Goal: Information Seeking & Learning: Learn about a topic

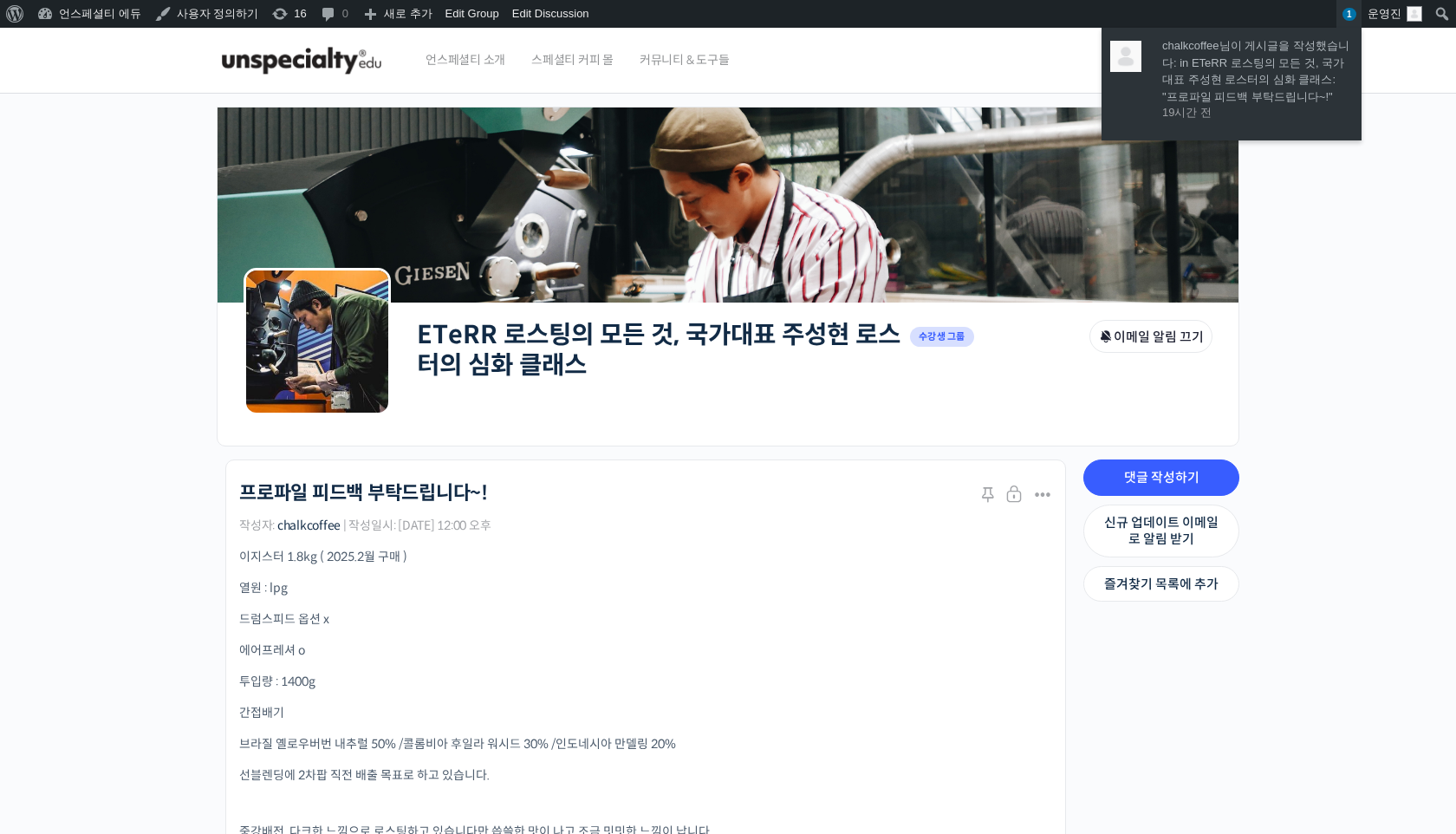
click at [1345, 23] on link "1" at bounding box center [1348, 14] width 25 height 28
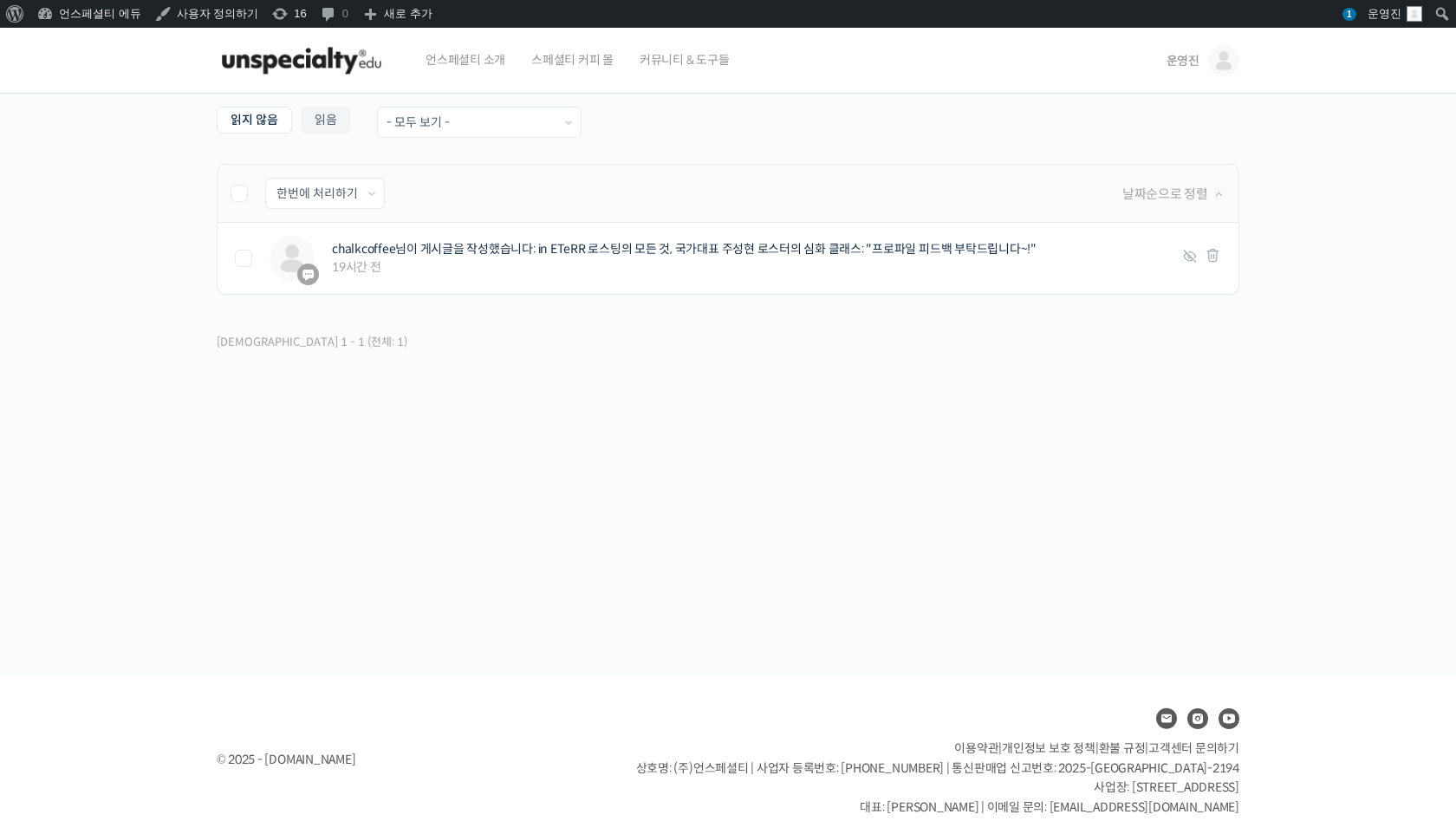
click at [235, 197] on label at bounding box center [248, 193] width 35 height 18
click at [235, 196] on input "checkbox" at bounding box center [236, 190] width 11 height 11
checkbox input "true"
click at [305, 197] on select "한번에 처리하기 읽음 처리하기 삭제하기" at bounding box center [325, 193] width 117 height 30
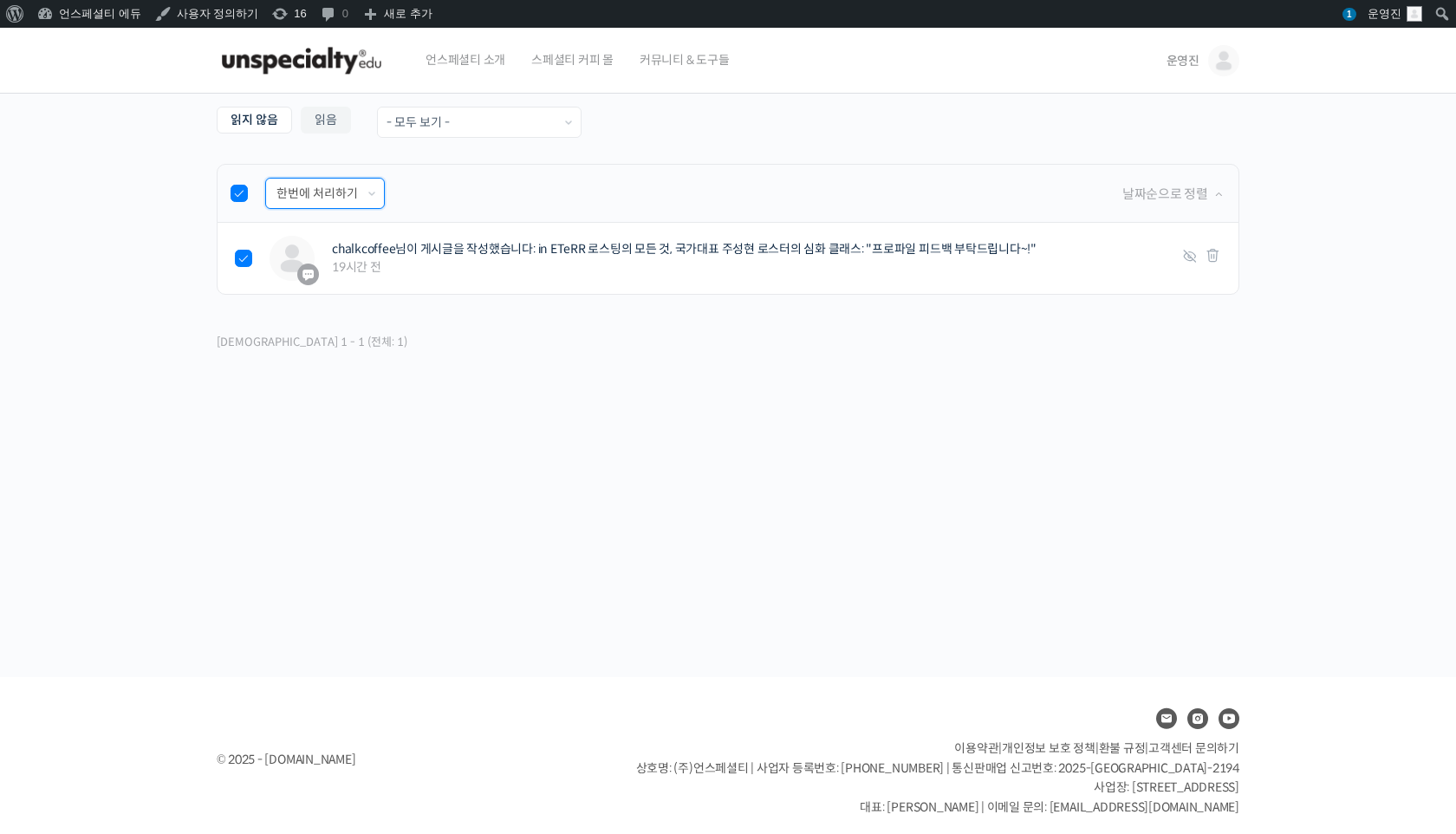
select select "read"
click at [457, 202] on input "적용하기" at bounding box center [433, 193] width 80 height 30
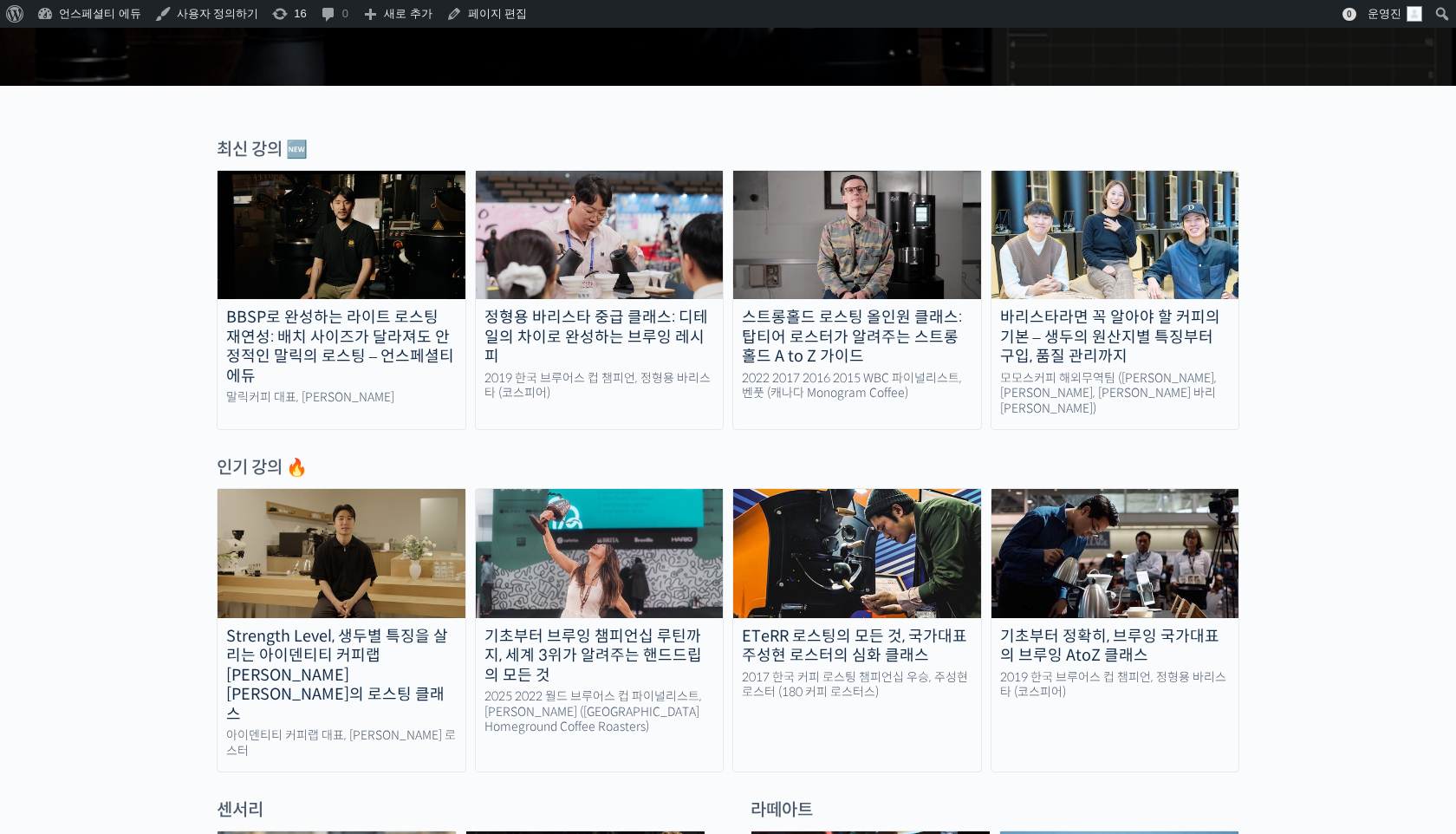
scroll to position [423, 0]
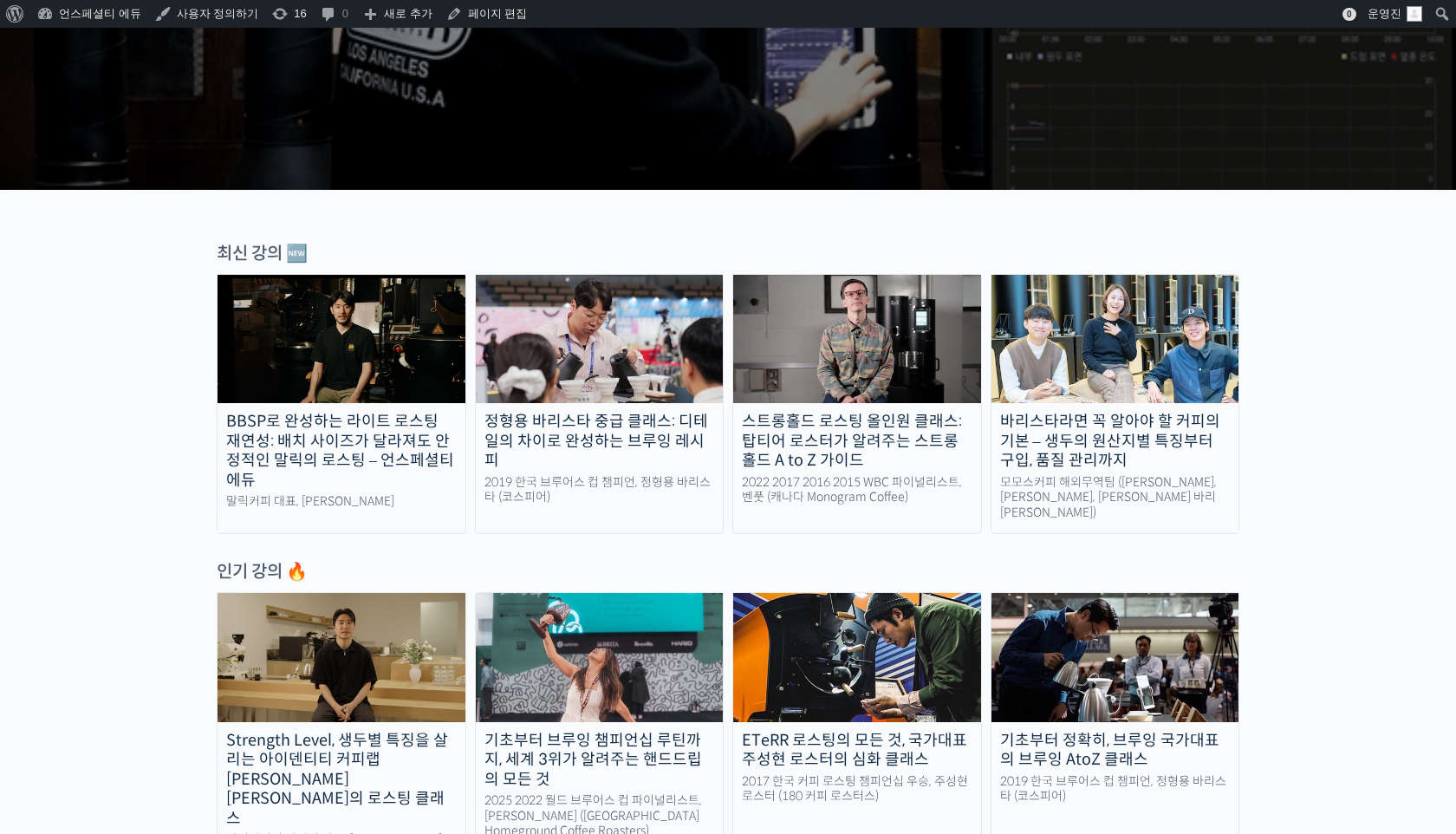
click at [1037, 367] on img at bounding box center [1115, 339] width 248 height 128
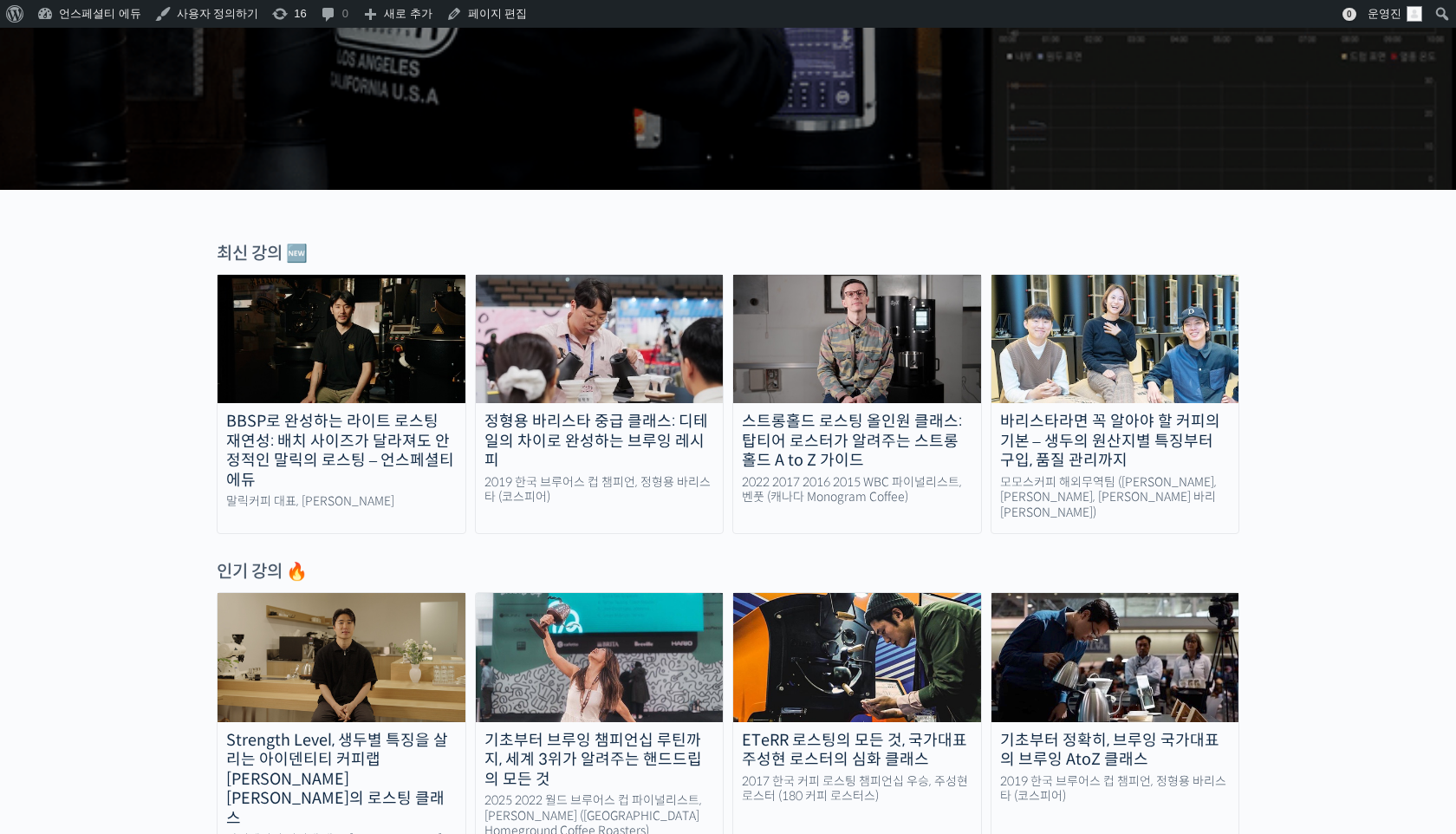
scroll to position [0, 0]
click at [1037, 367] on img at bounding box center [1115, 339] width 248 height 128
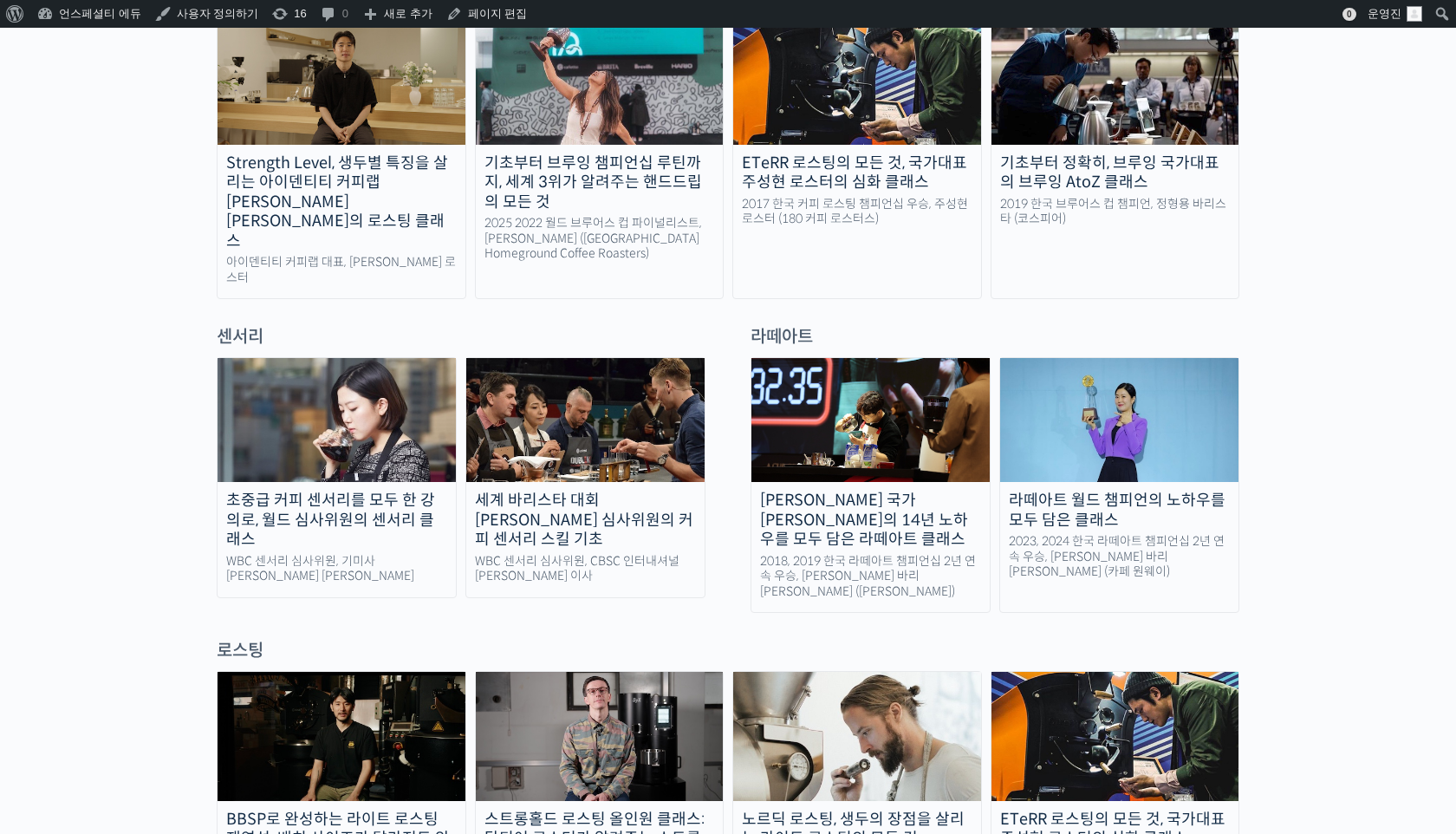
scroll to position [1224, 0]
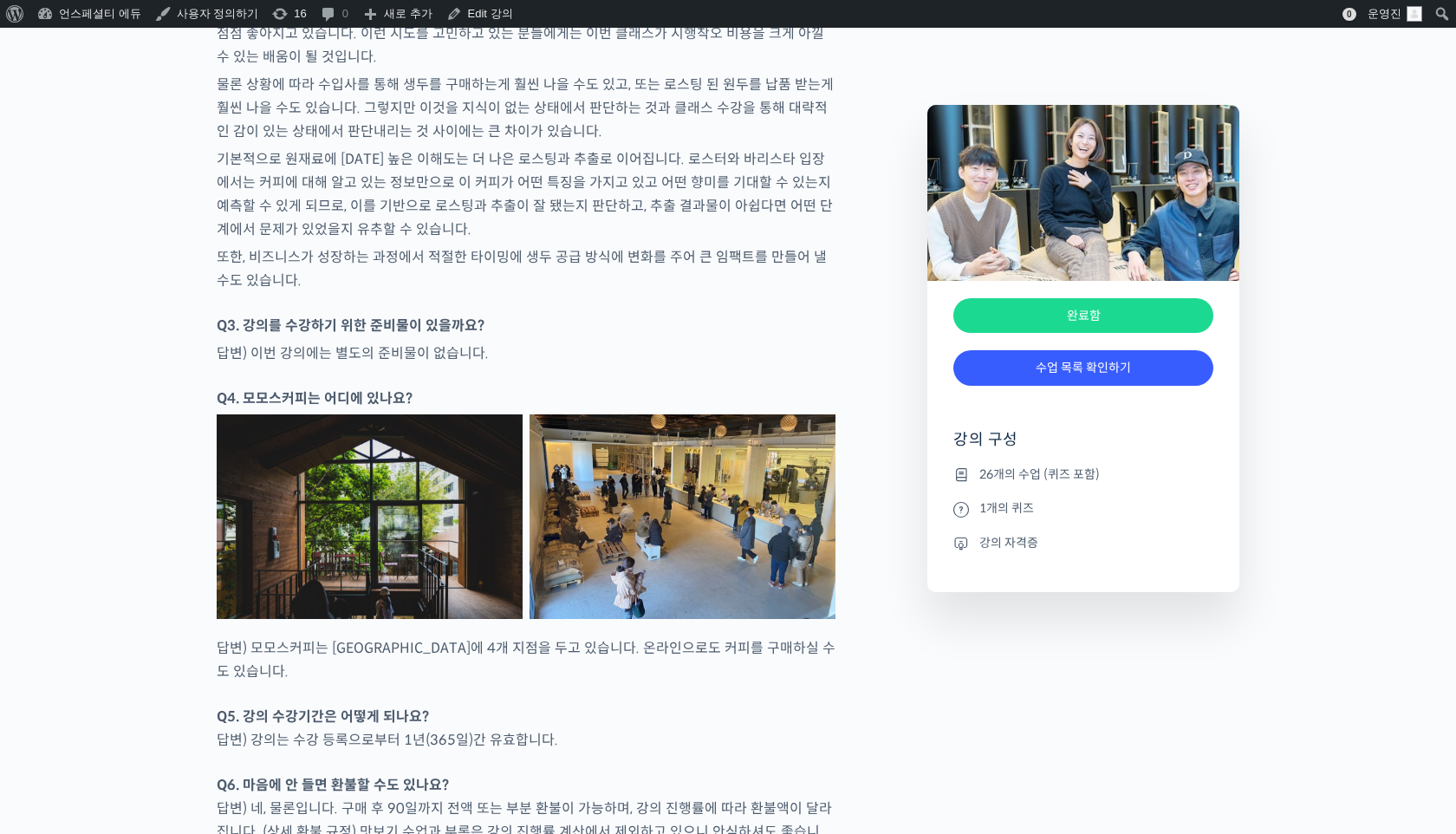
scroll to position [7771, 0]
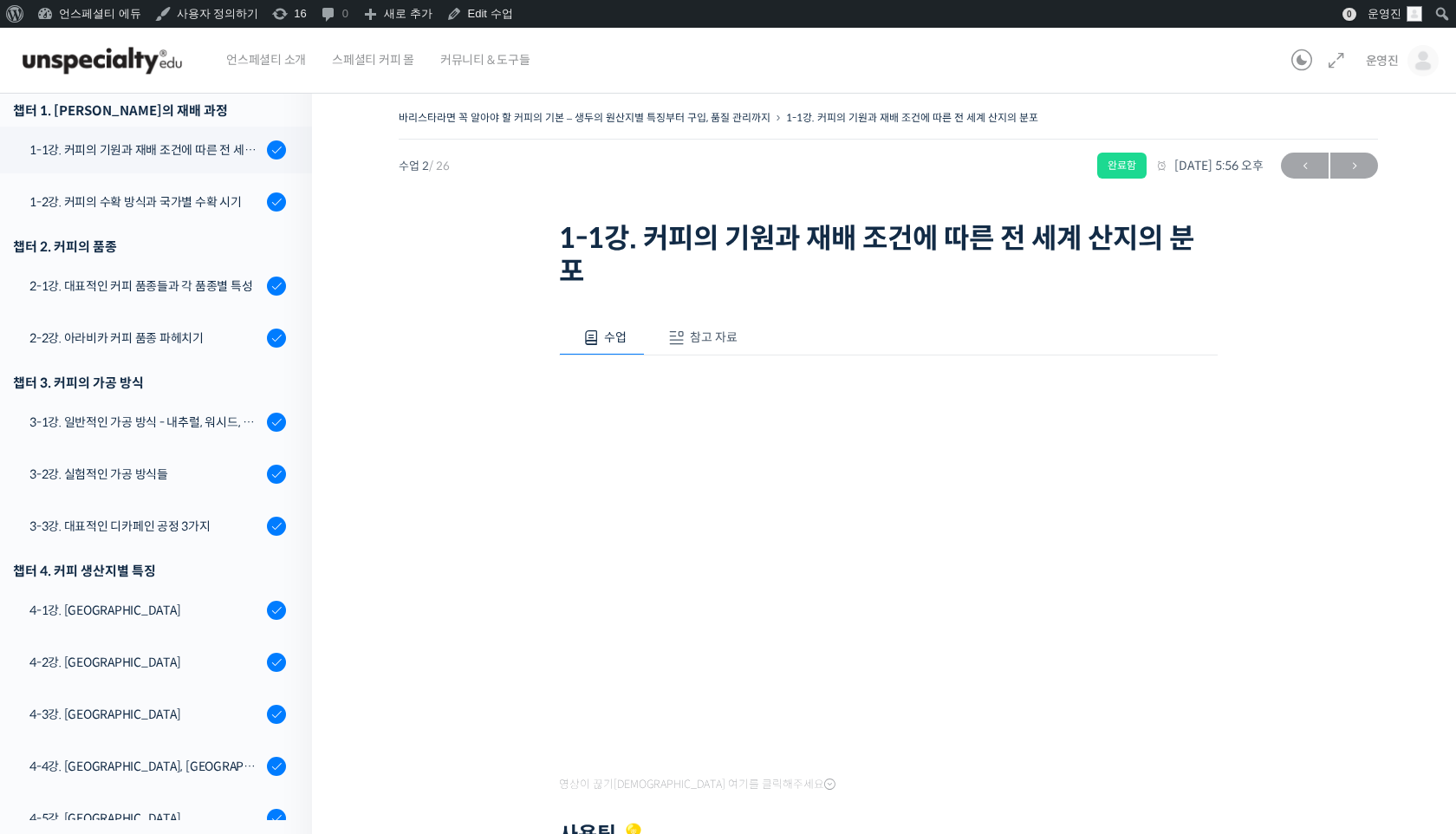
click at [737, 341] on button "참고 자료" at bounding box center [700, 338] width 110 height 37
click at [695, 392] on link "PPT 수업 자료 (클릭하시면 새 창에서 열립니다)" at bounding box center [697, 395] width 276 height 18
click at [604, 343] on span "수업" at bounding box center [615, 338] width 23 height 16
click at [716, 334] on span "참고 자료" at bounding box center [713, 338] width 47 height 16
click at [652, 348] on button "참고 자료" at bounding box center [700, 338] width 110 height 37
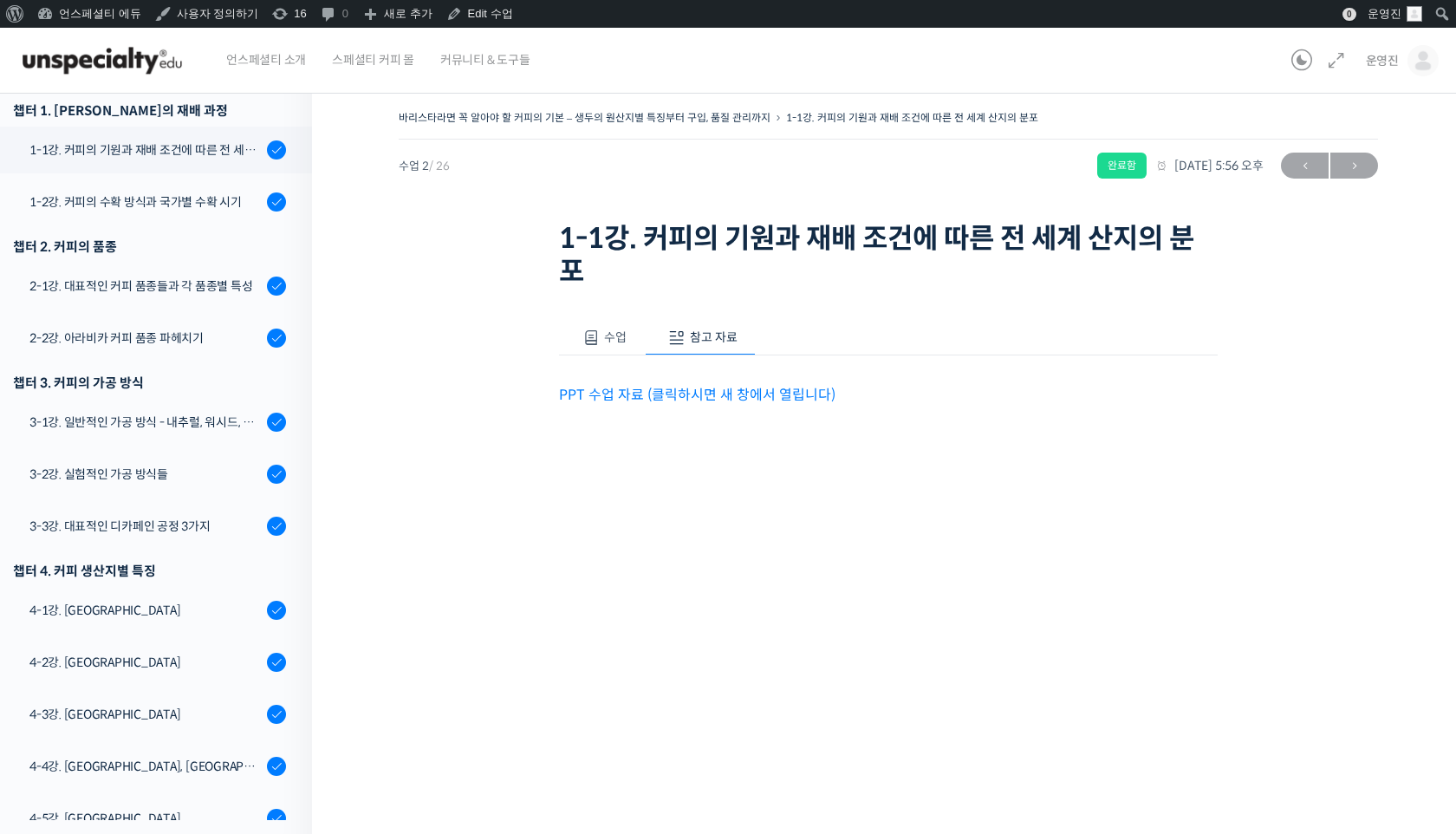
click at [625, 344] on button "수업" at bounding box center [602, 338] width 86 height 37
click at [498, 402] on div "바리스타라면 꼭 알아야 할 커피의 기본 – 생두의 원산지별 특징부터 구입, 품질 관리까지 1-1강. 커피의 기원과 재배 조건에 따른 전 세계 …" at bounding box center [888, 552] width 980 height 892
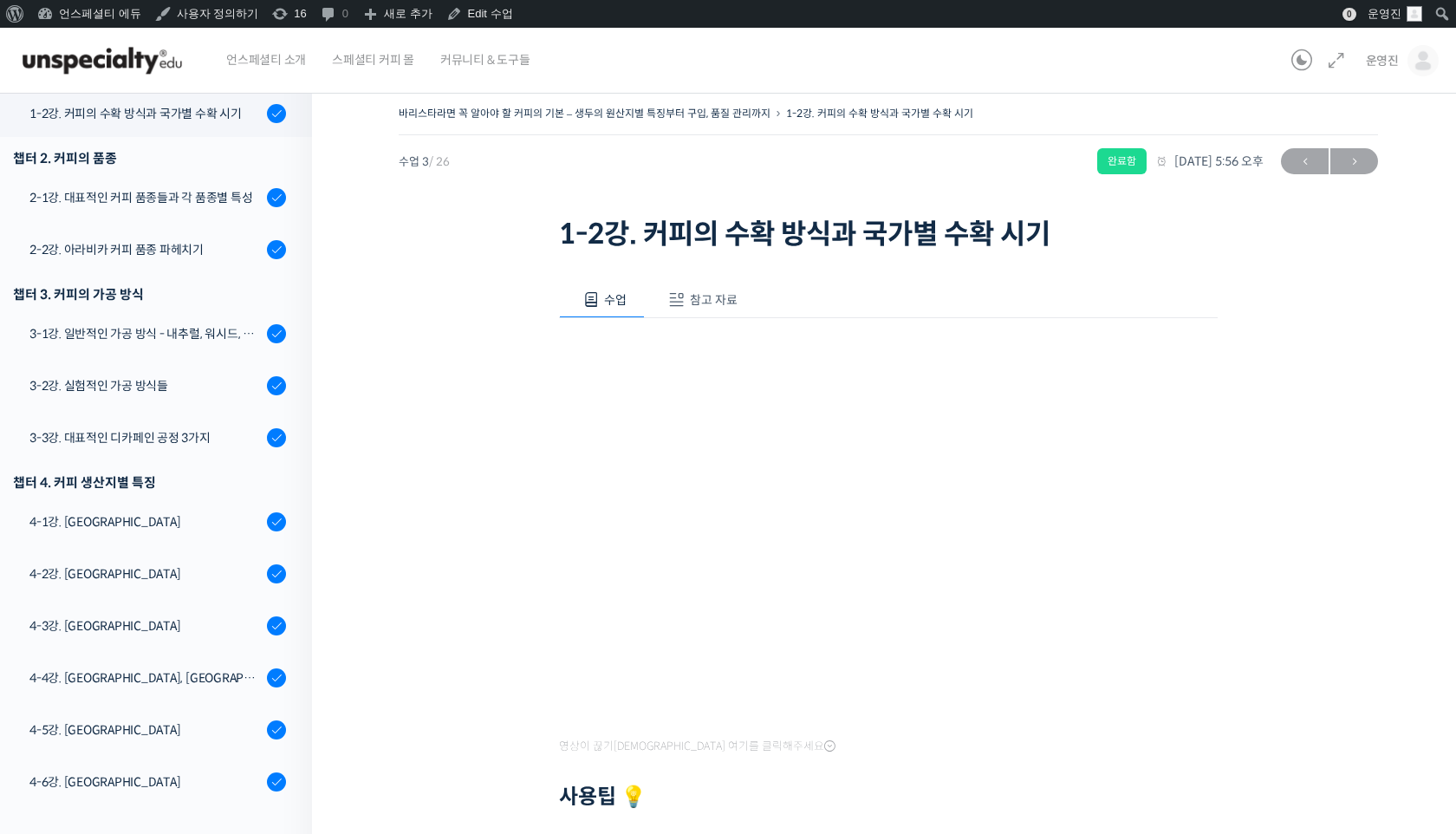
scroll to position [18, 0]
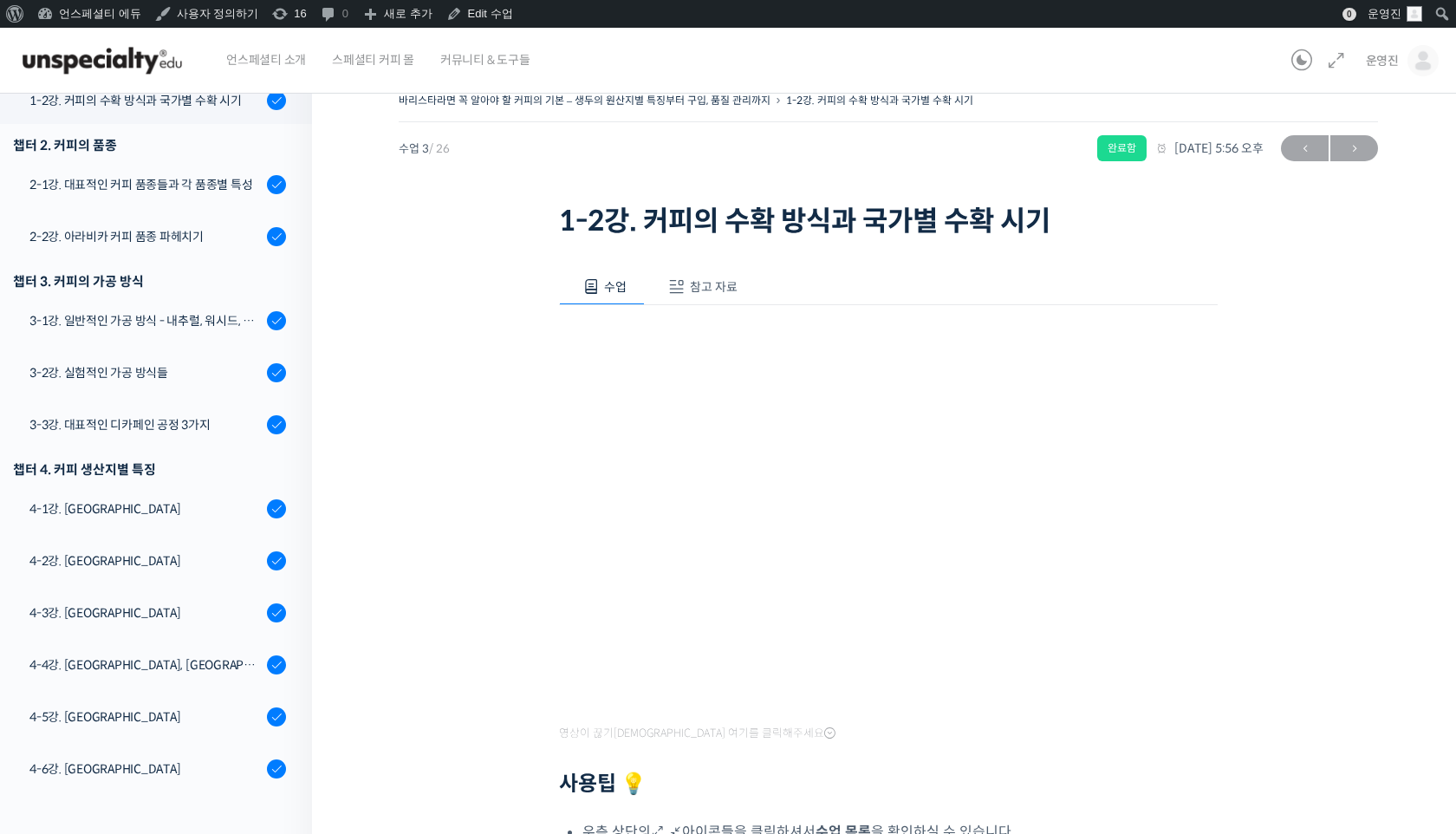
click at [716, 309] on div "영상이 끊기[DEMOGRAPHIC_DATA] 여기를 클릭해주세요 사용팁 💡 우측 상단의 아이콘들을 클릭하셔서 수업 목록 을 확인하실 수 있습니…" at bounding box center [889, 585] width 659 height 562
click at [706, 288] on span "참고 자료" at bounding box center [713, 287] width 47 height 16
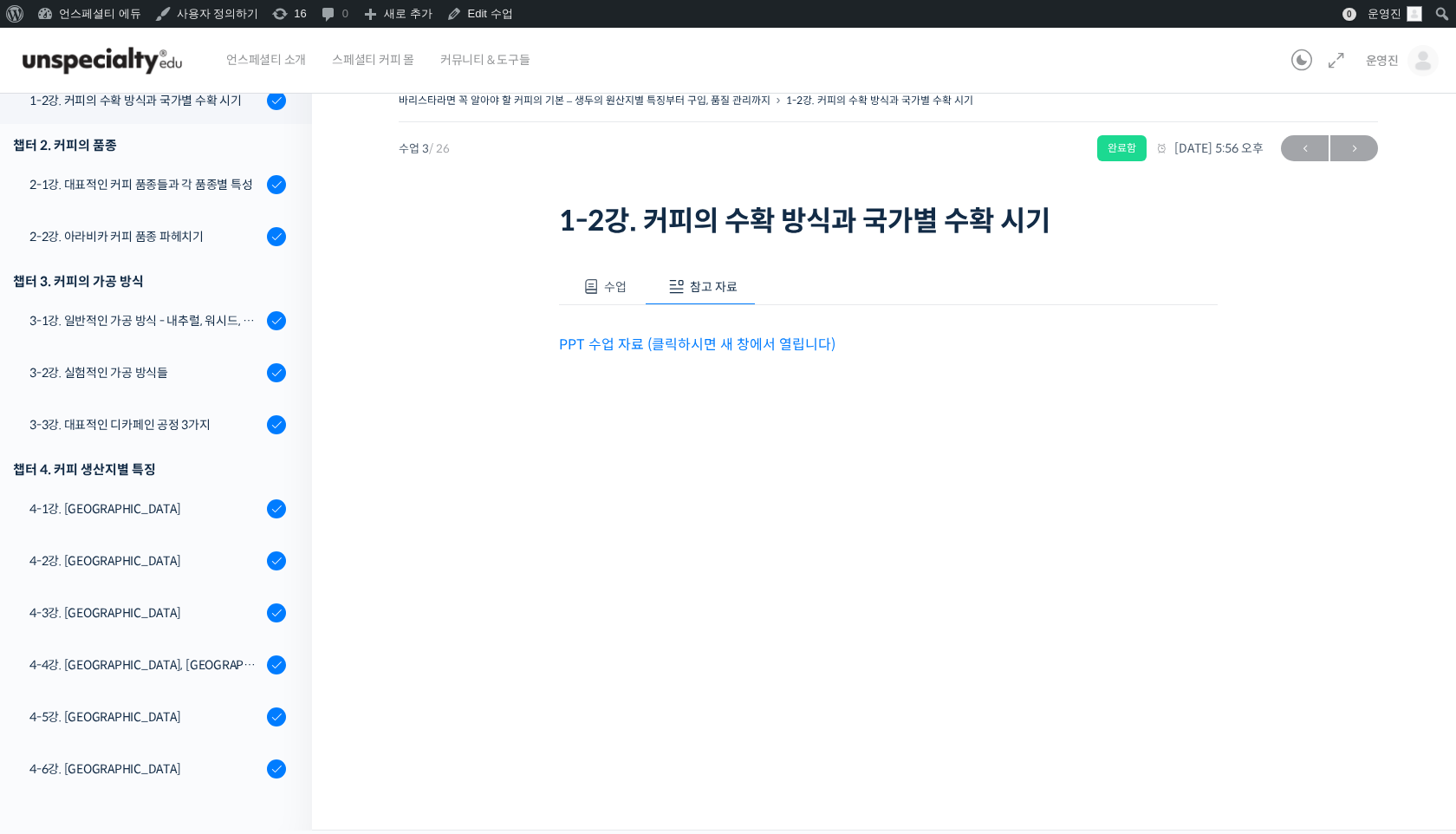
click at [714, 348] on link "PPT 수업 자료 (클릭하시면 새 창에서 열립니다)" at bounding box center [697, 344] width 276 height 18
click at [613, 274] on button "수업" at bounding box center [602, 286] width 86 height 37
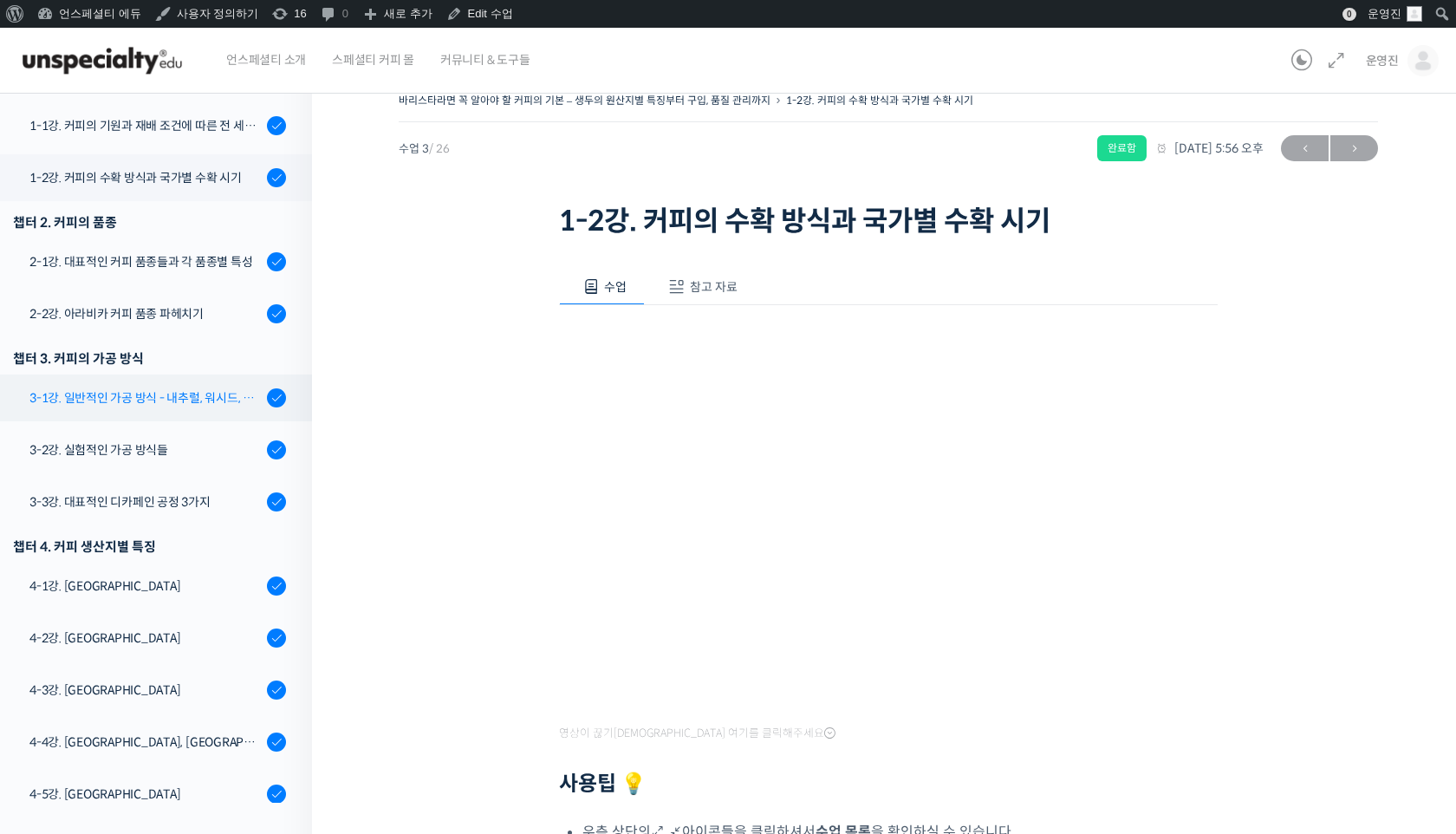
scroll to position [284, 0]
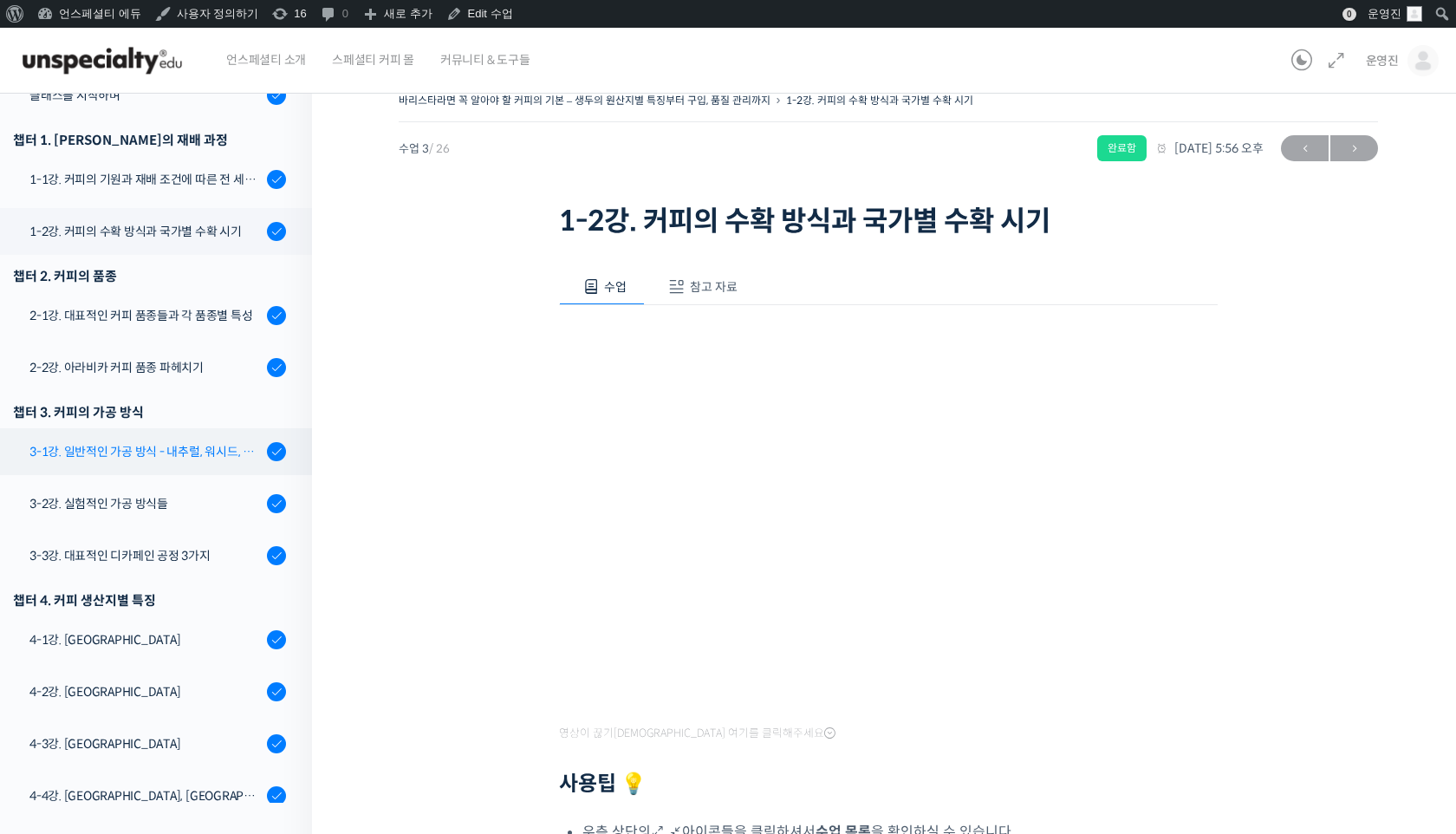
click at [130, 449] on div "3-1강. 일반적인 가공 방식 - 내추럴, 워시드, 허니" at bounding box center [145, 451] width 232 height 19
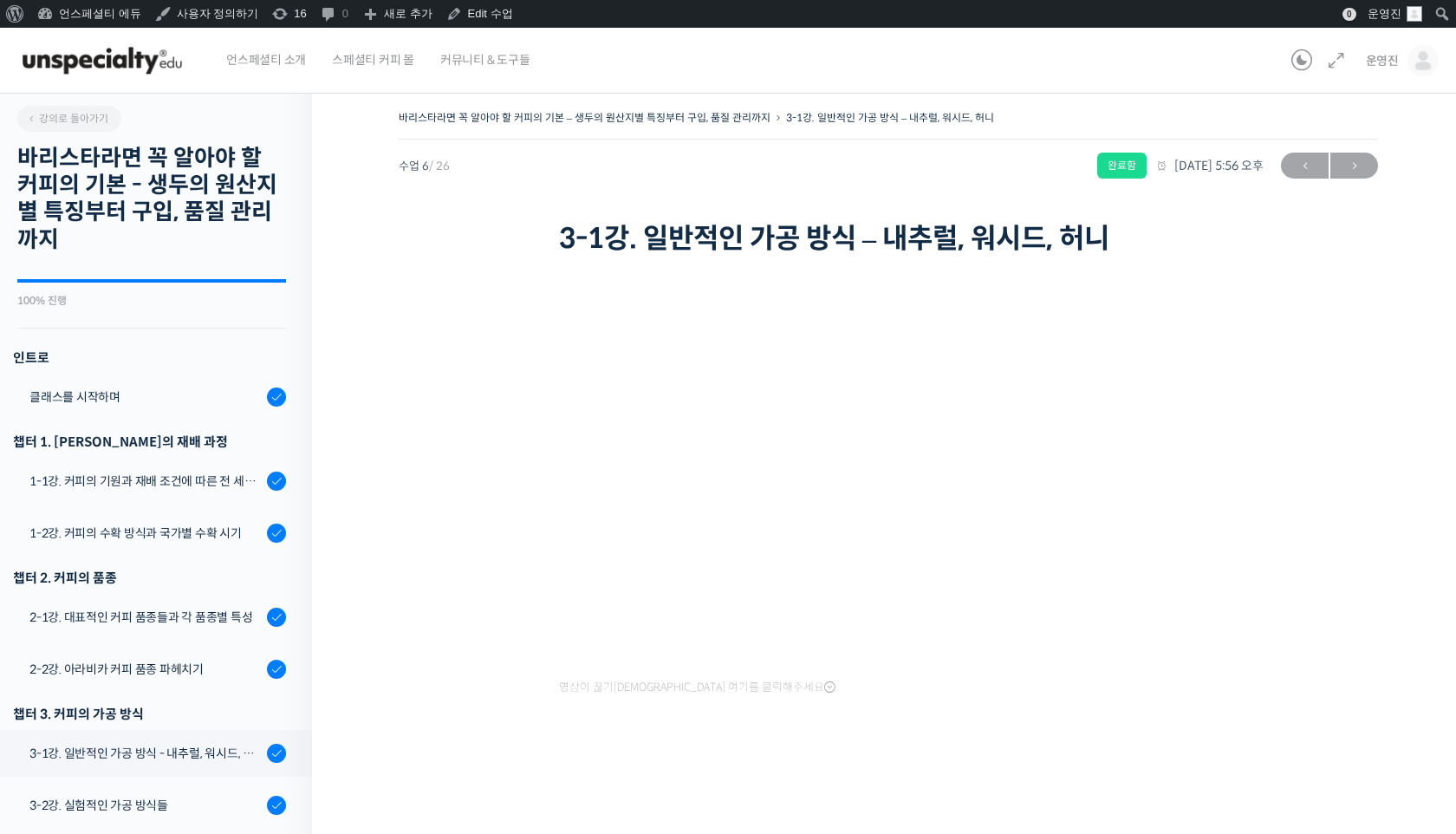
scroll to position [603, 0]
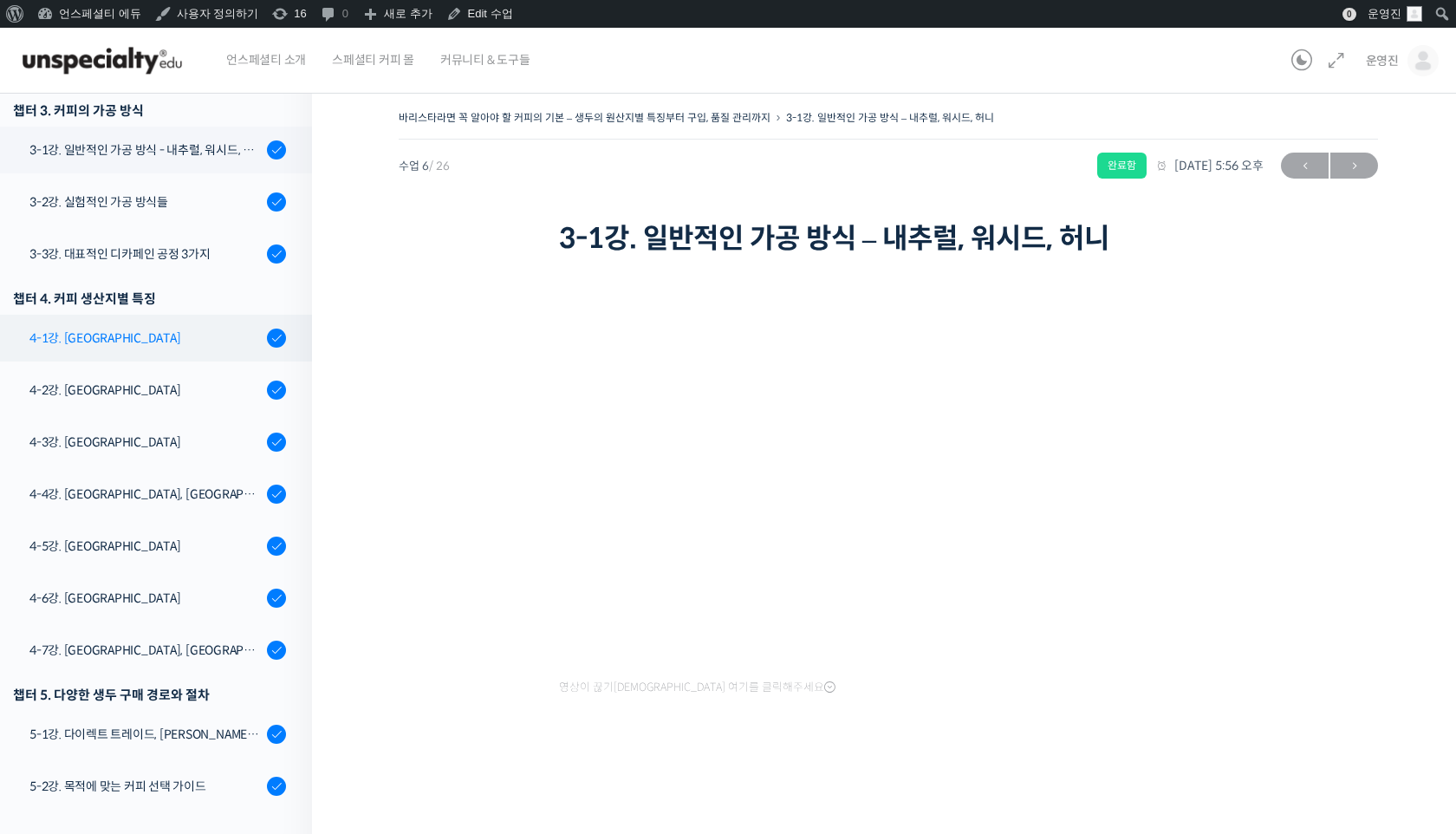
click at [106, 343] on div "4-1강. [GEOGRAPHIC_DATA]" at bounding box center [145, 338] width 232 height 19
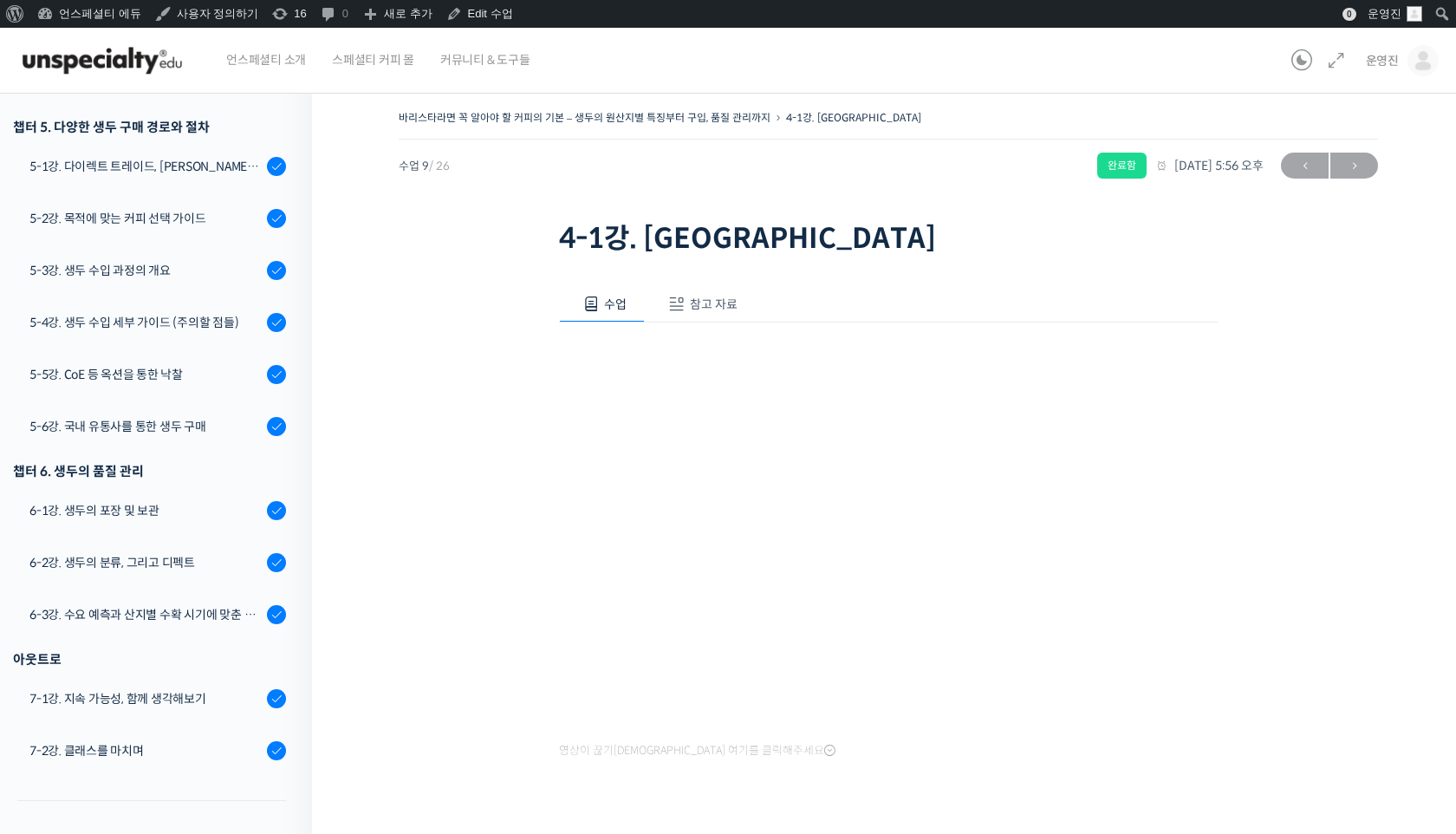
scroll to position [1253, 0]
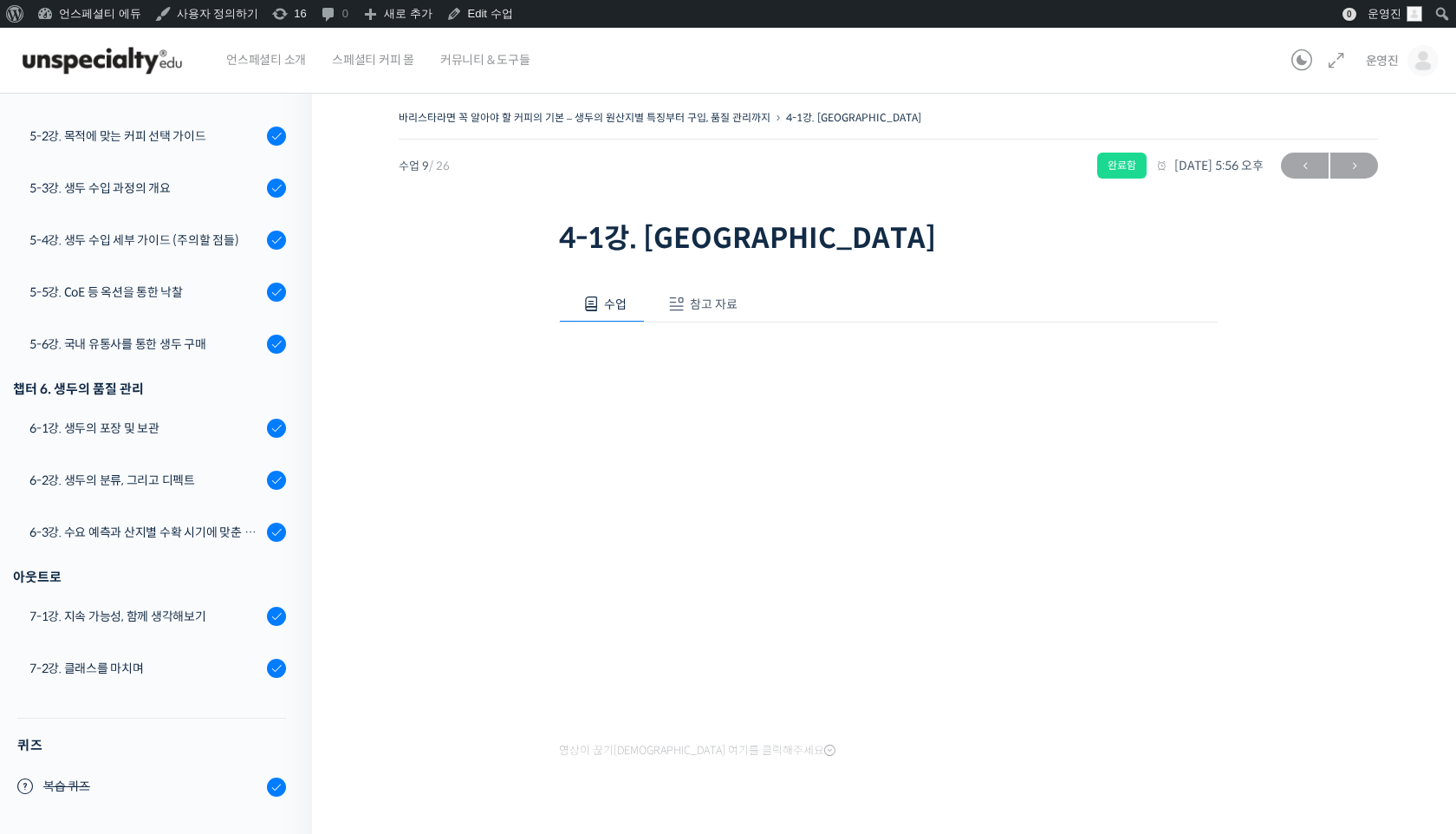
click at [690, 292] on button "참고 자료" at bounding box center [700, 304] width 110 height 37
click at [673, 362] on link "PPT 수업 자료 (클릭하시면 새 창에서 열립니다)" at bounding box center [697, 362] width 276 height 18
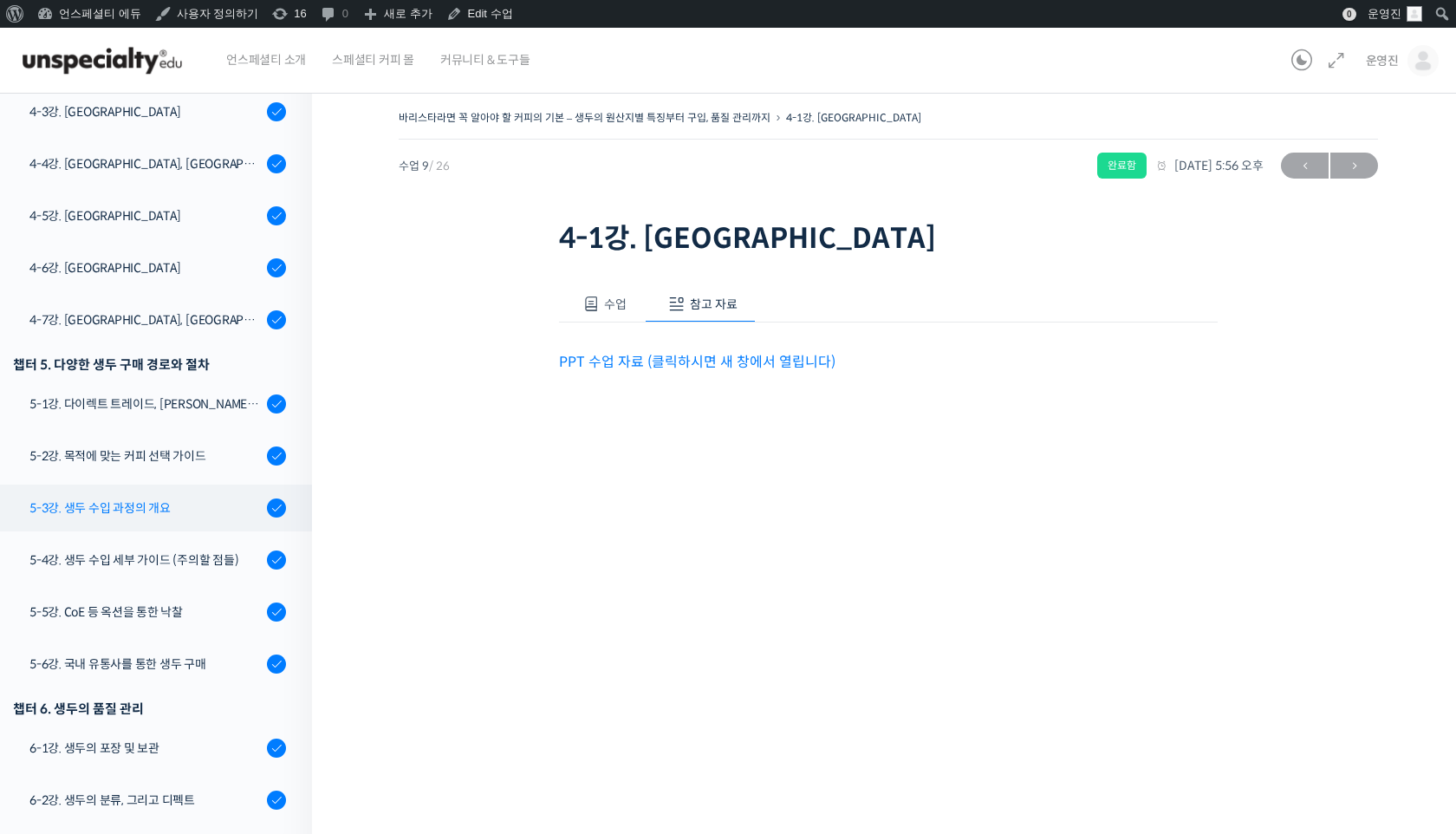
scroll to position [785, 0]
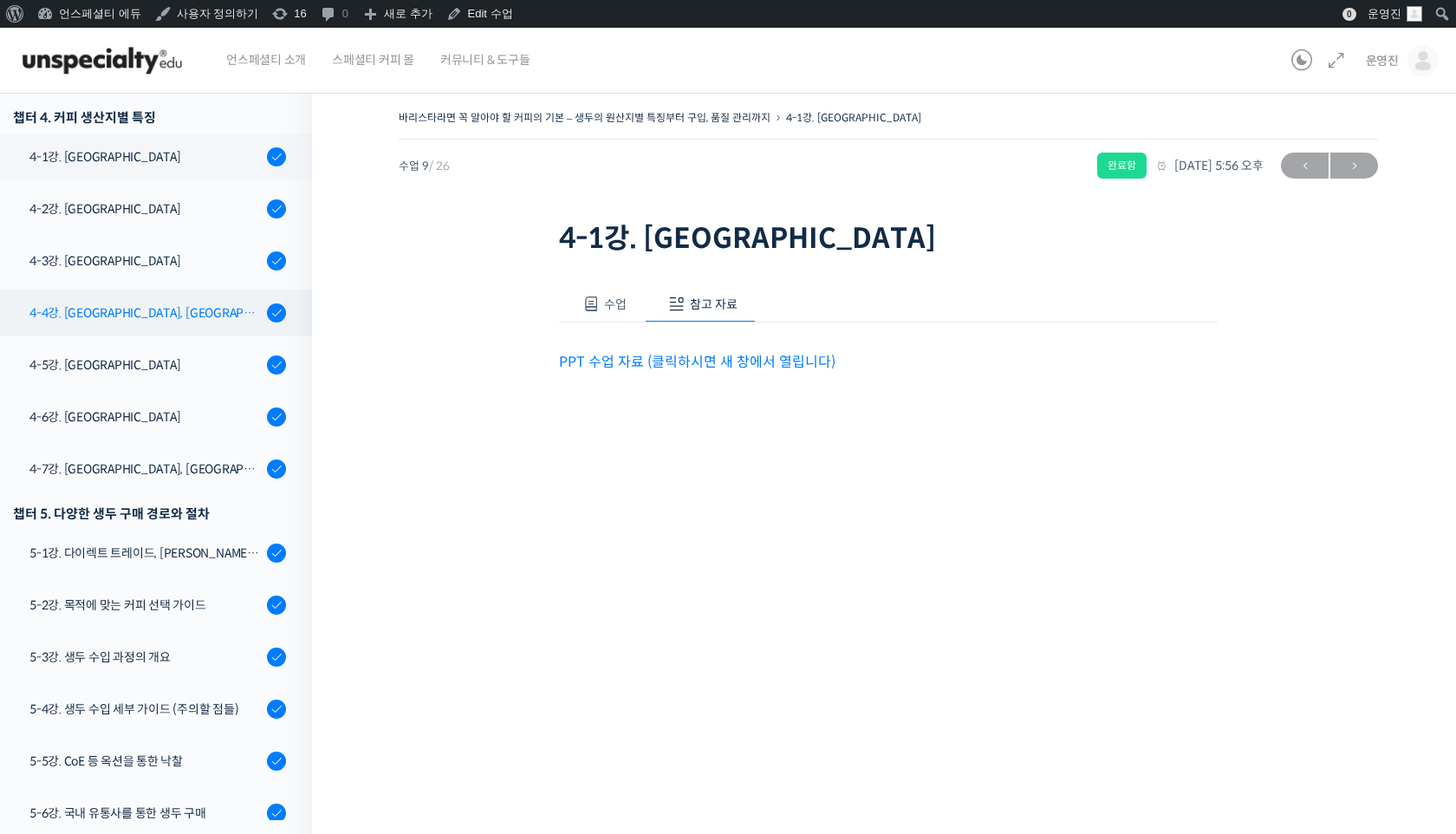
click at [126, 298] on link "4-4강. [GEOGRAPHIC_DATA], [GEOGRAPHIC_DATA]" at bounding box center [151, 312] width 321 height 46
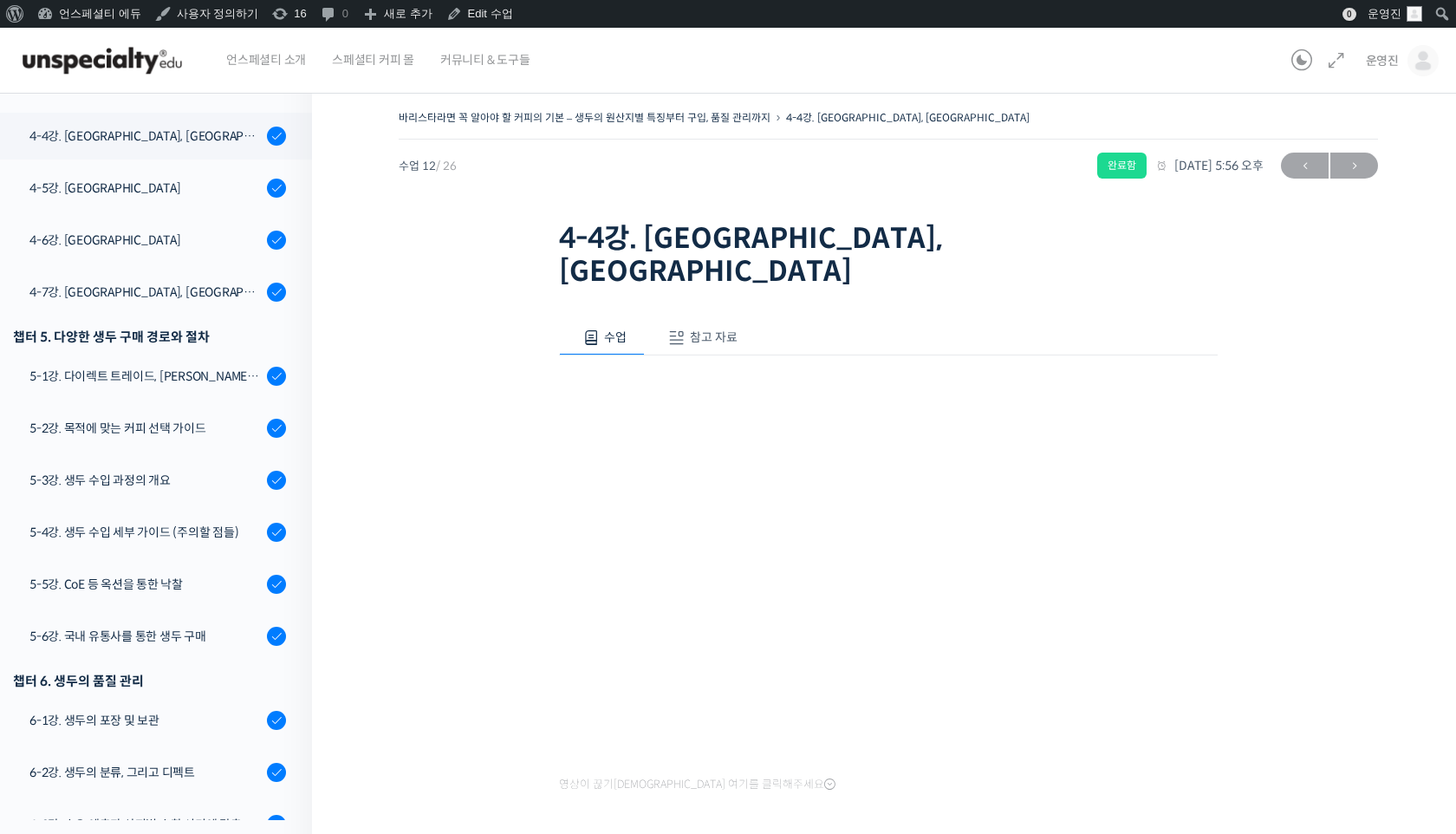
scroll to position [980, 0]
